Goal: Transaction & Acquisition: Purchase product/service

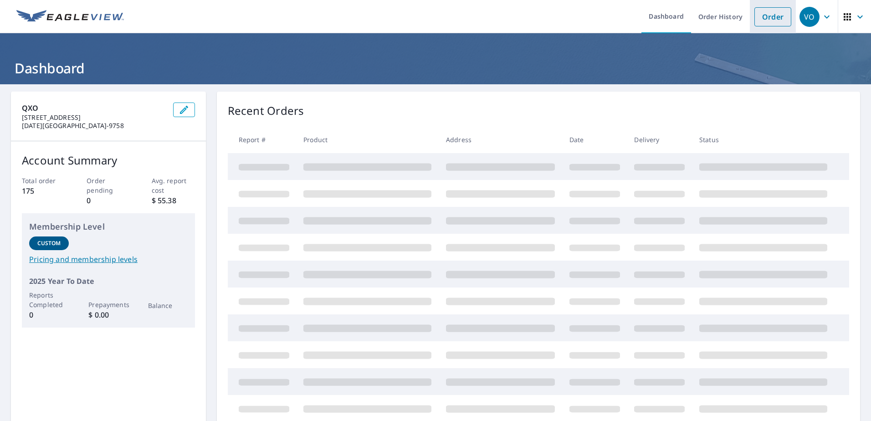
click at [755, 18] on link "Order" at bounding box center [773, 16] width 37 height 19
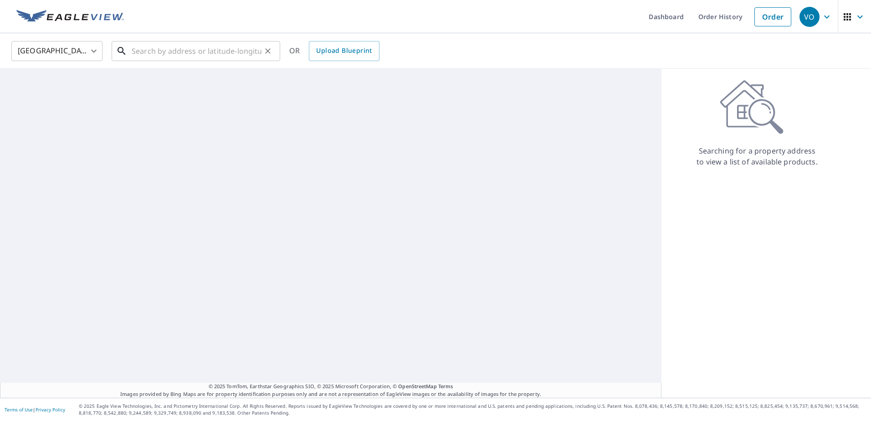
click at [149, 49] on input "text" at bounding box center [197, 51] width 130 height 26
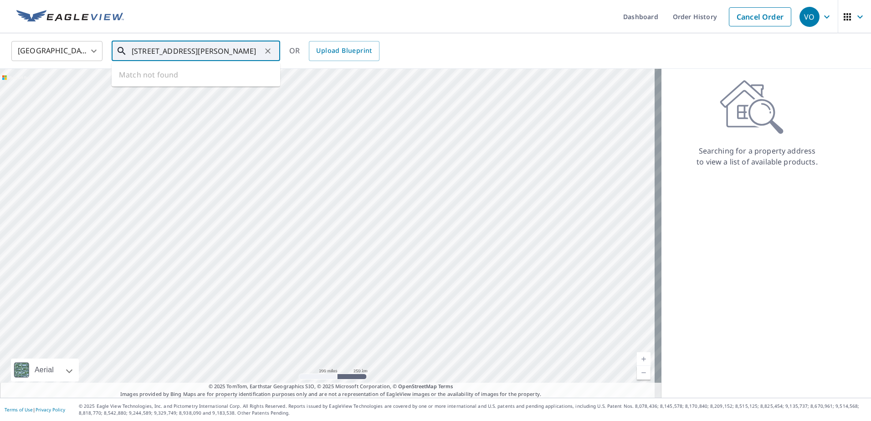
type input "611 east johns street beeville"
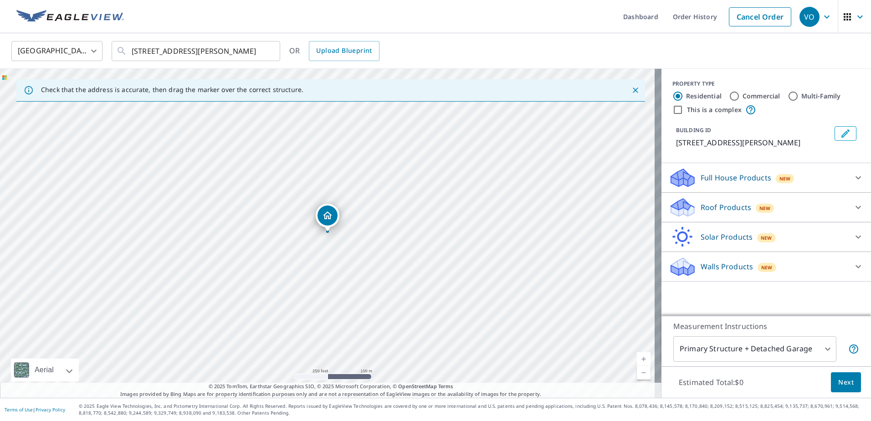
click at [725, 261] on p "Walls Products" at bounding box center [727, 266] width 52 height 11
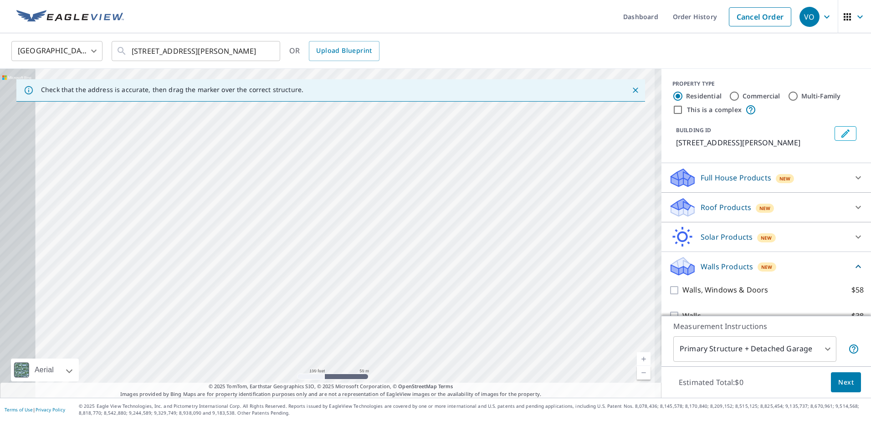
drag, startPoint x: 612, startPoint y: 260, endPoint x: 357, endPoint y: 223, distance: 257.0
click at [357, 223] on div "611 E Jones St Beeville, TX 78102" at bounding box center [331, 233] width 662 height 329
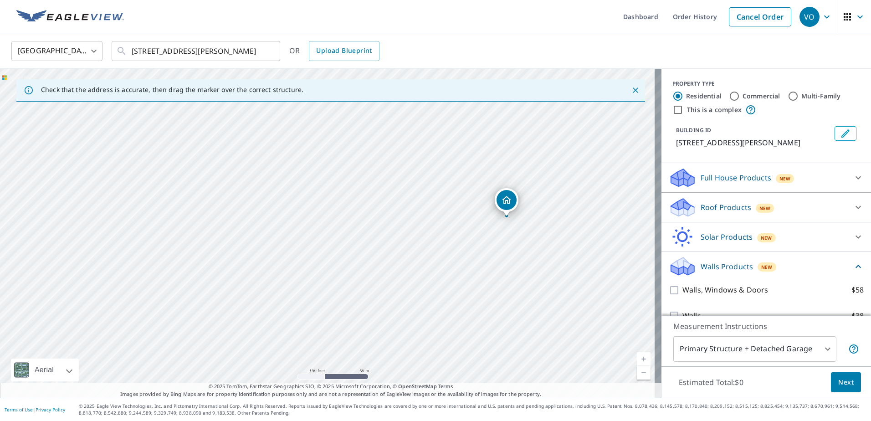
drag, startPoint x: 536, startPoint y: 233, endPoint x: 488, endPoint y: 236, distance: 48.8
click at [488, 236] on div "611 E Jones St Beeville, TX 78102" at bounding box center [331, 233] width 662 height 329
drag, startPoint x: 514, startPoint y: 219, endPoint x: 439, endPoint y: 217, distance: 74.8
click at [439, 217] on div "611 E Jones St Beeville, TX 78102" at bounding box center [331, 233] width 662 height 329
drag, startPoint x: 448, startPoint y: 183, endPoint x: 451, endPoint y: 190, distance: 7.7
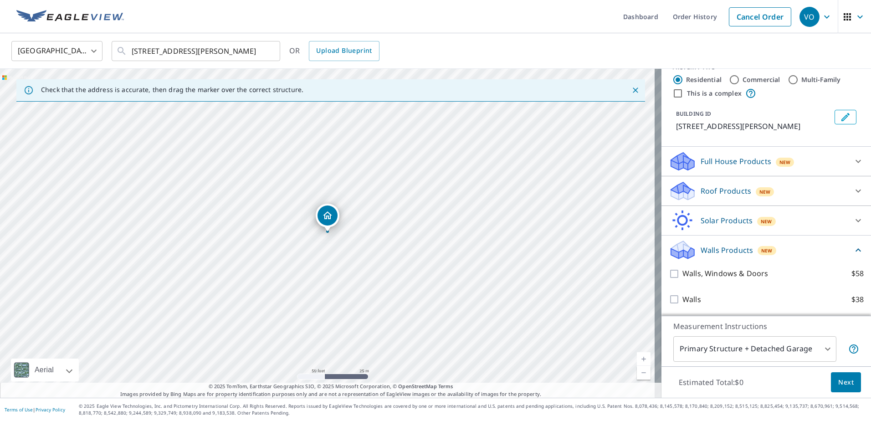
scroll to position [17, 0]
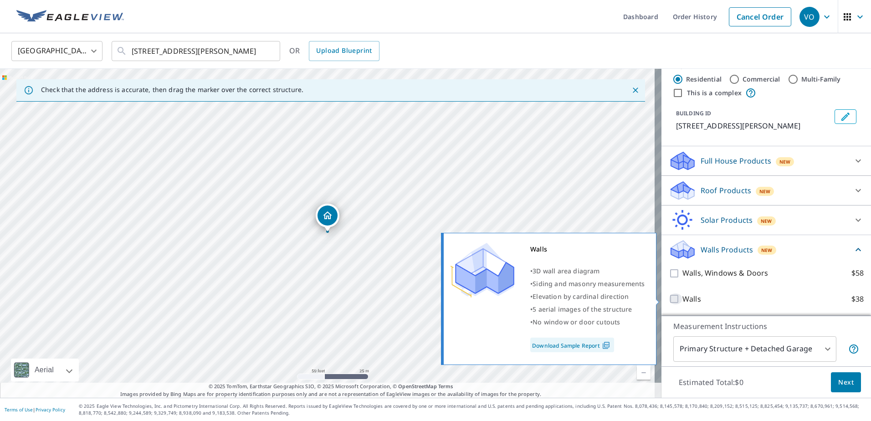
click at [669, 302] on input "Walls $38" at bounding box center [676, 299] width 14 height 11
checkbox input "true"
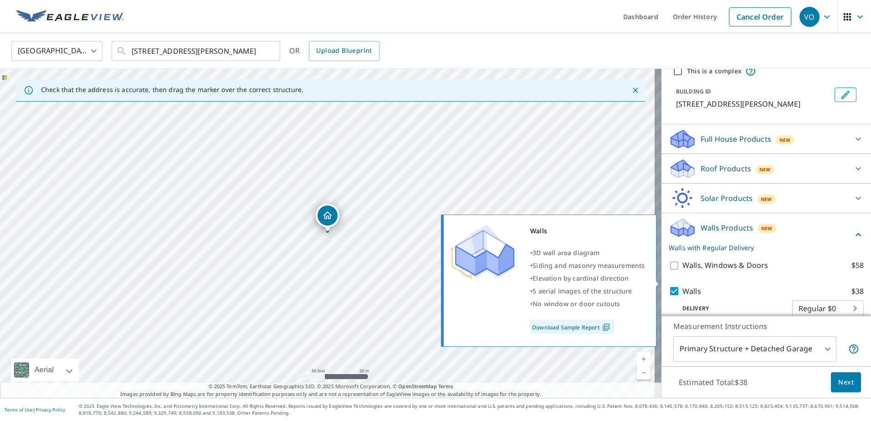
scroll to position [51, 0]
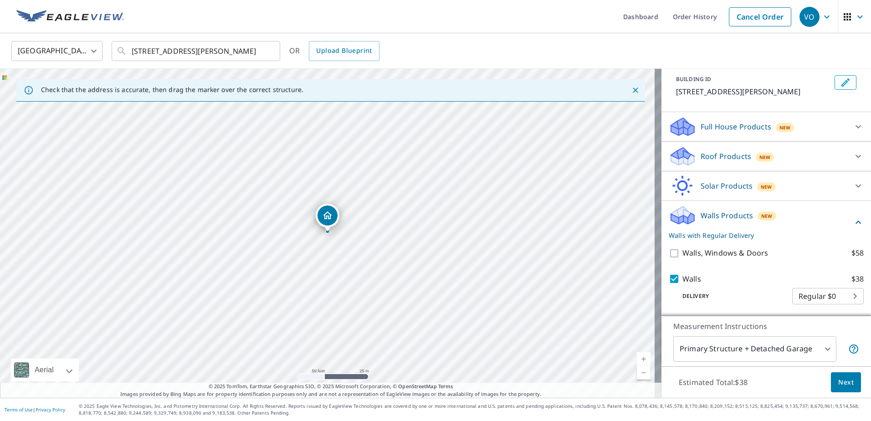
click at [815, 299] on body "VO VO Dashboard Order History Cancel Order VO United States US ​ 611 east johns…" at bounding box center [435, 210] width 871 height 421
click at [773, 260] on div at bounding box center [435, 210] width 871 height 421
click at [840, 384] on span "Next" at bounding box center [846, 382] width 15 height 11
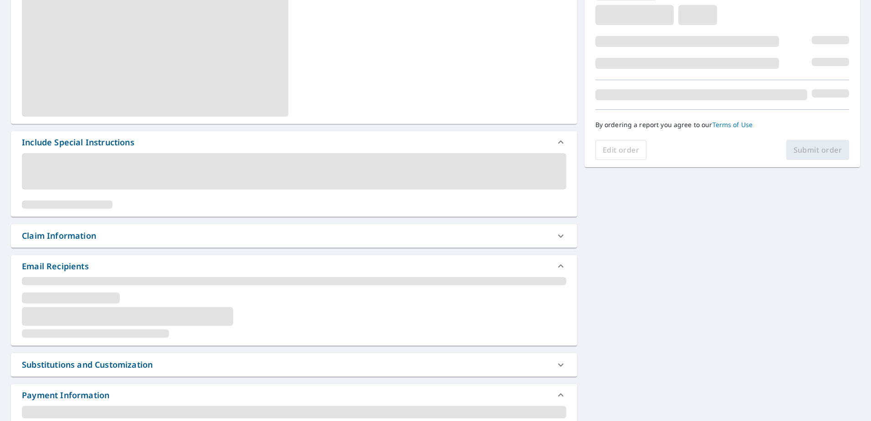
scroll to position [182, 0]
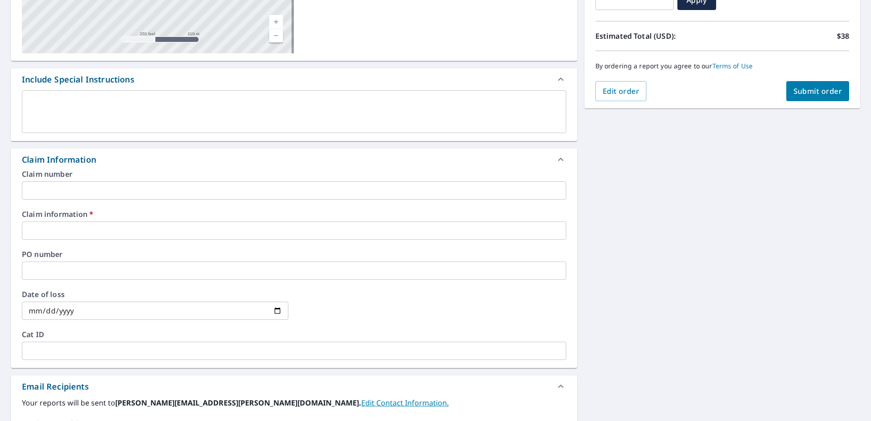
click at [346, 233] on input "text" at bounding box center [294, 230] width 545 height 18
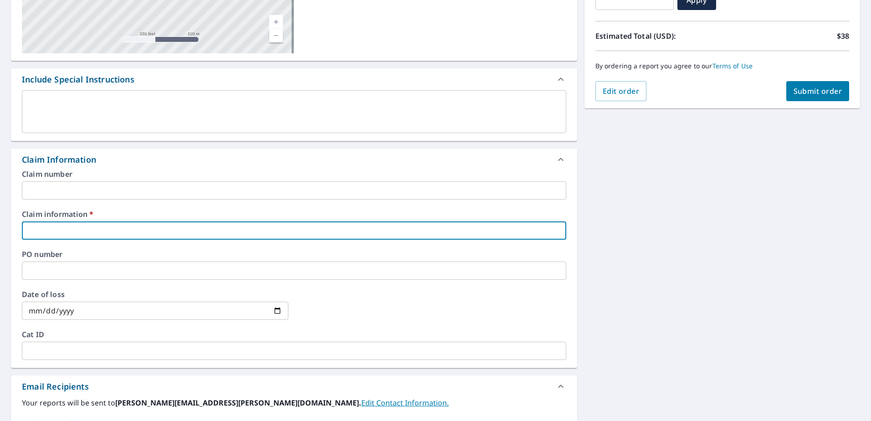
type input "BuffaloRoofing"
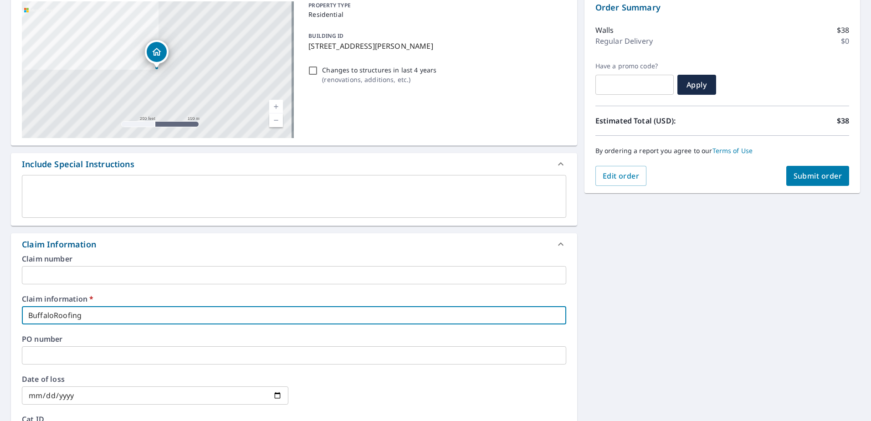
scroll to position [0, 0]
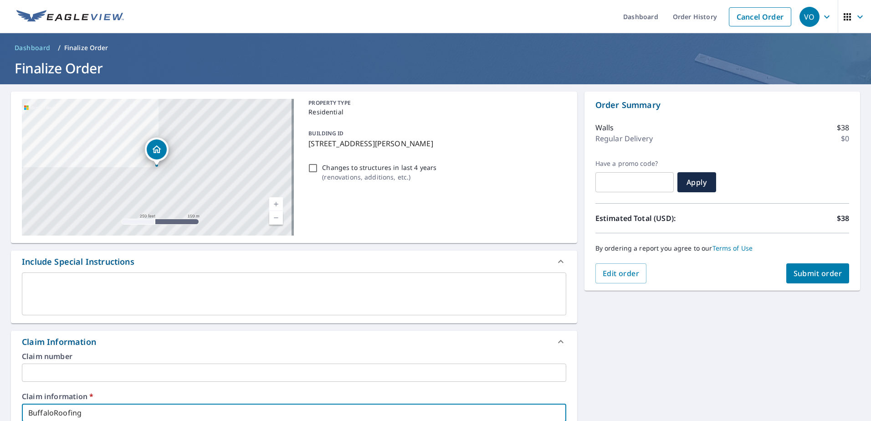
click at [799, 275] on span "Submit order" at bounding box center [818, 273] width 49 height 10
checkbox input "true"
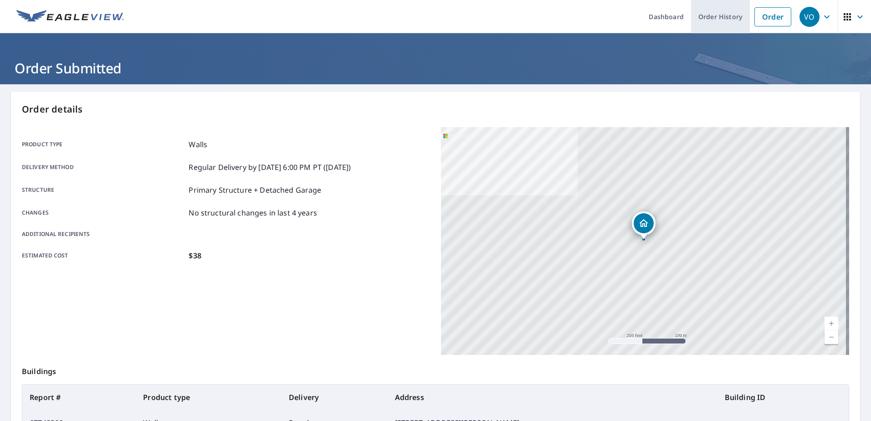
click at [705, 11] on link "Order History" at bounding box center [720, 16] width 59 height 33
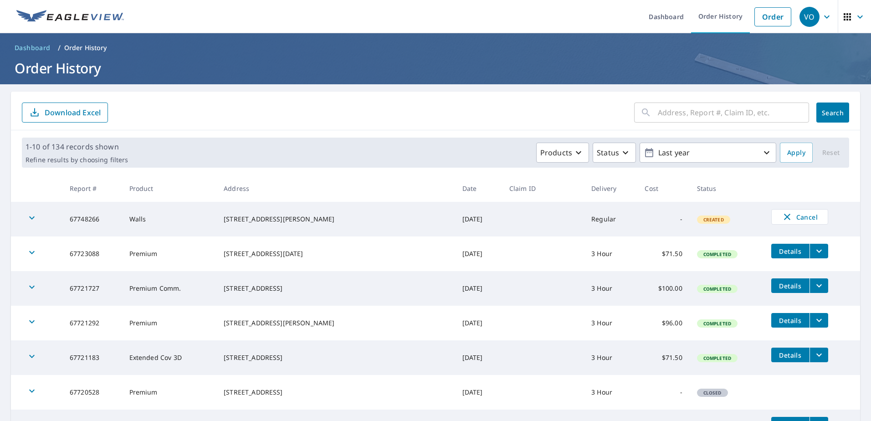
click at [81, 221] on td "67748266" at bounding box center [92, 219] width 60 height 35
copy td "67748266"
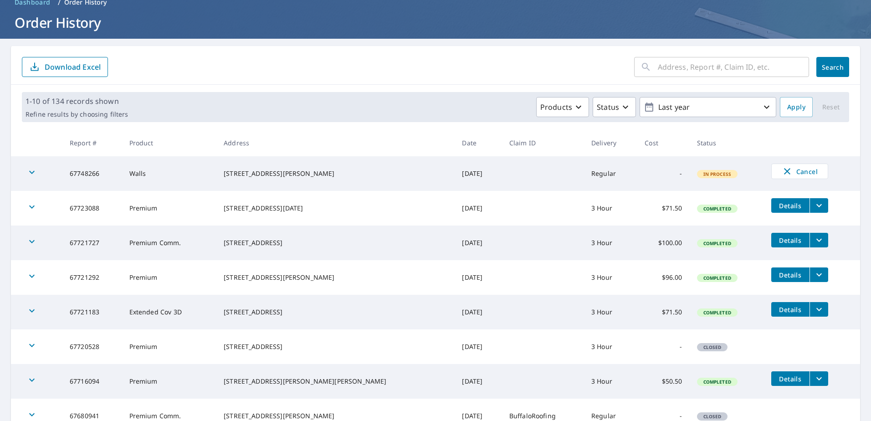
click at [814, 278] on icon "filesDropdownBtn-67721292" at bounding box center [819, 274] width 11 height 11
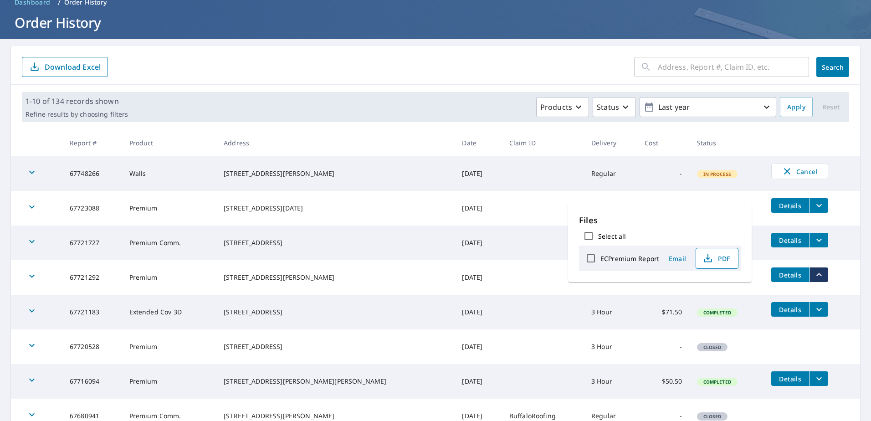
click at [721, 258] on span "PDF" at bounding box center [716, 258] width 29 height 11
click at [724, 262] on span "PDF" at bounding box center [716, 258] width 29 height 11
